Goal: Information Seeking & Learning: Find specific fact

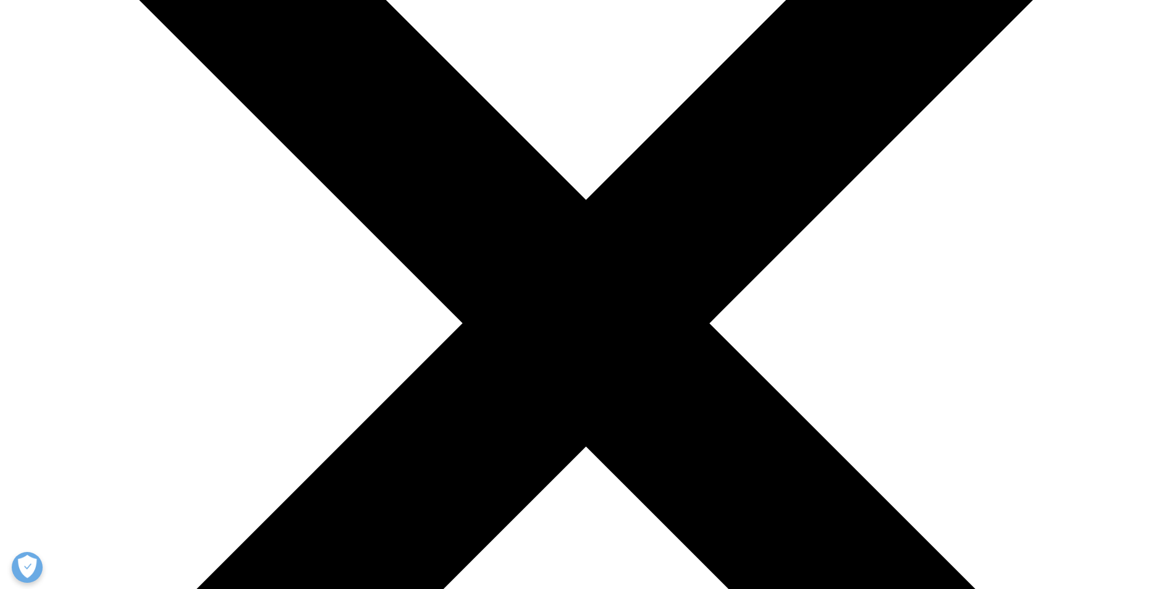
scroll to position [247, 0]
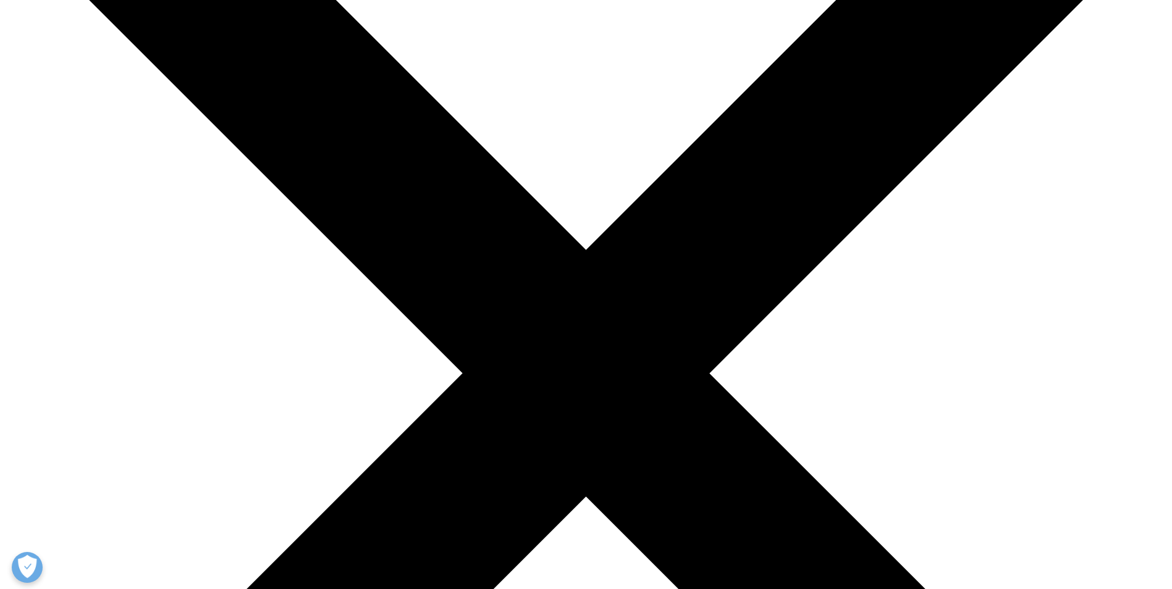
scroll to position [247, 0]
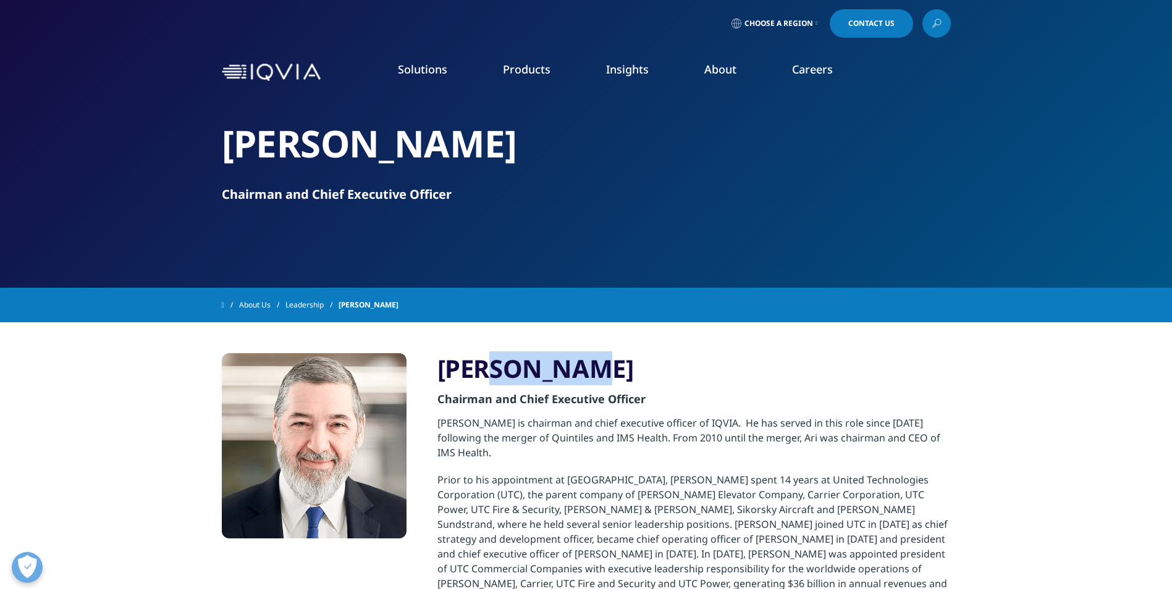
click at [504, 379] on h3 "[PERSON_NAME]" at bounding box center [693, 368] width 513 height 31
copy div "[PERSON_NAME]"
click at [558, 453] on p "Ari Bousbib is chairman and chief executive officer of IQVIA. He has served in …" at bounding box center [693, 444] width 513 height 57
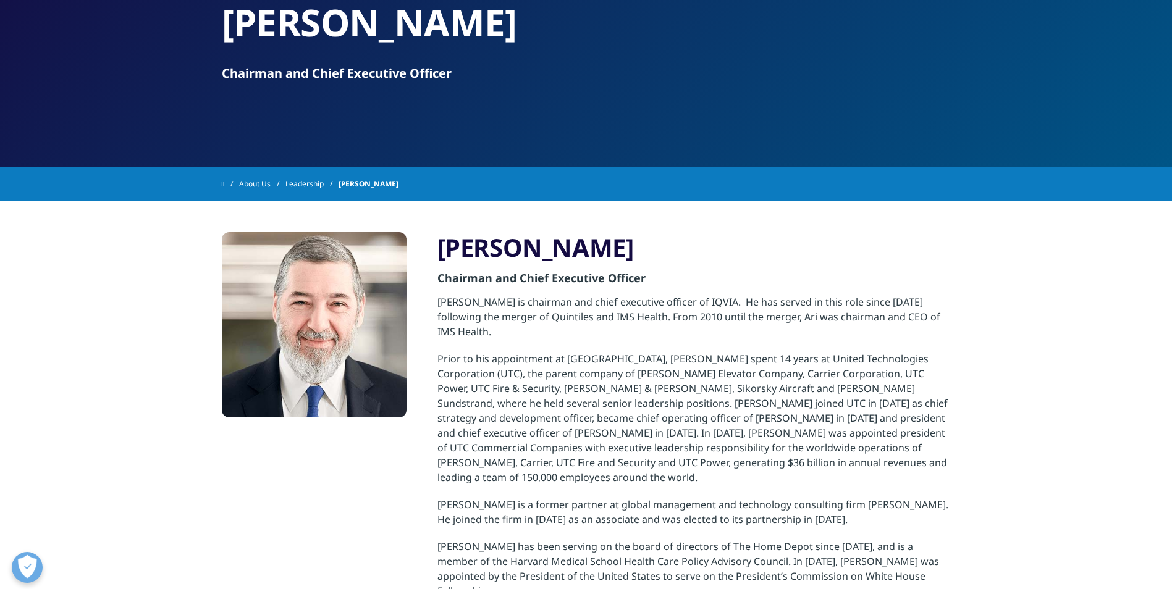
scroll to position [247, 0]
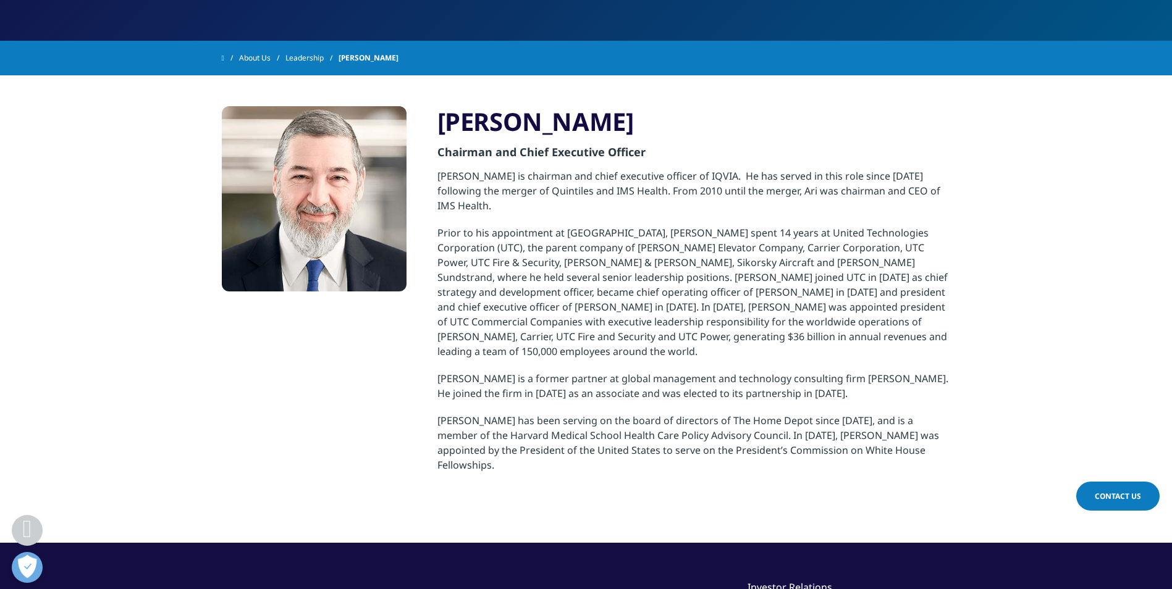
click at [696, 176] on p "Ari Bousbib is chairman and chief executive officer of IQVIA. He has served in …" at bounding box center [693, 197] width 513 height 57
copy p "IQVIA"
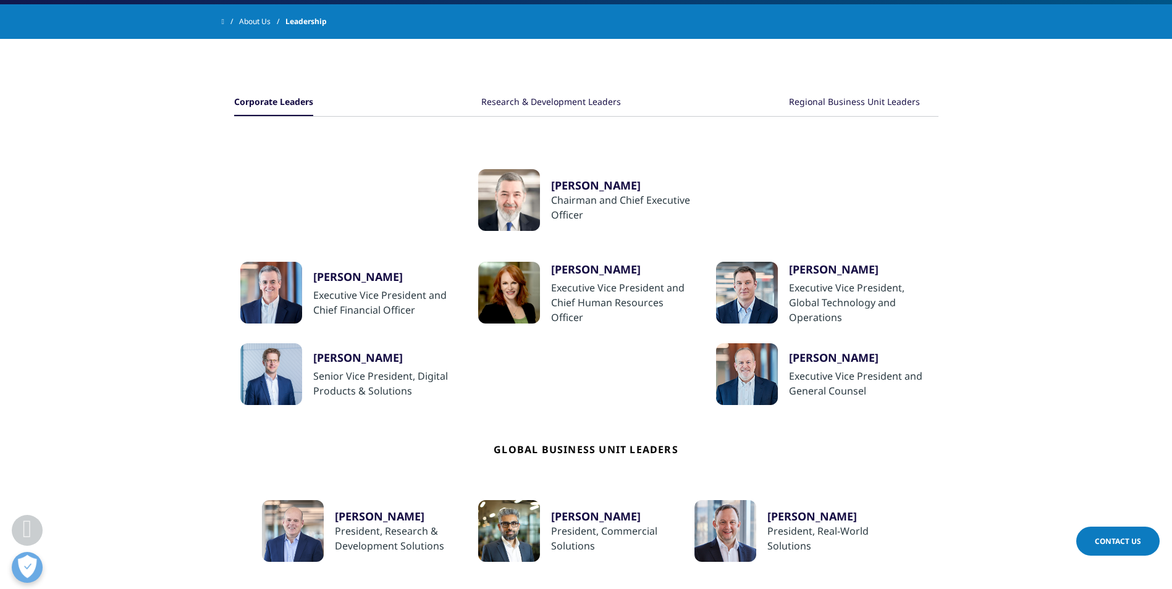
click at [363, 281] on div "[PERSON_NAME]" at bounding box center [384, 276] width 143 height 15
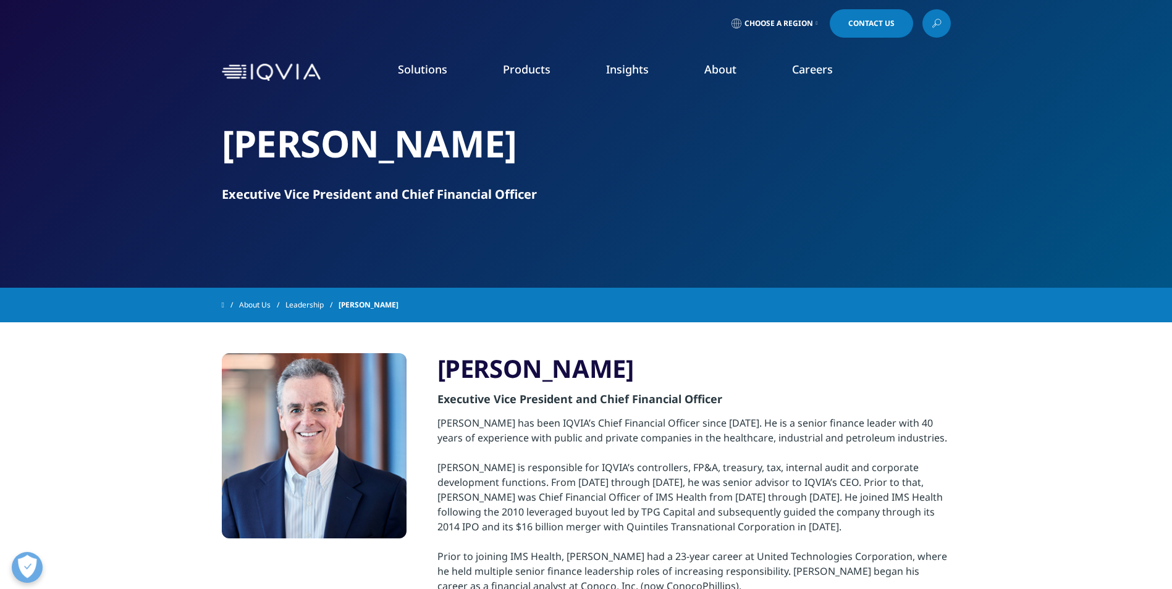
click at [595, 365] on h3 "Ron E. Bruehlman" at bounding box center [693, 368] width 513 height 31
copy h3 "Bruehlman"
